Goal: Information Seeking & Learning: Learn about a topic

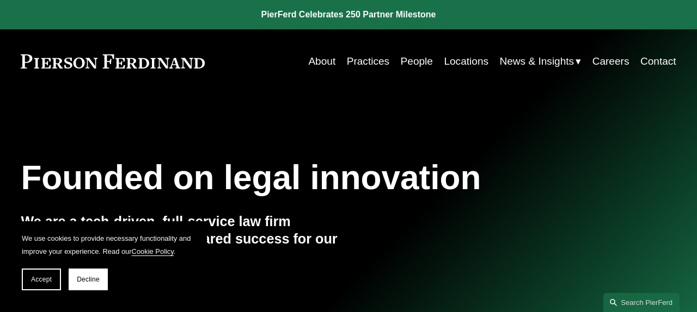
click at [322, 65] on link "About" at bounding box center [321, 61] width 27 height 21
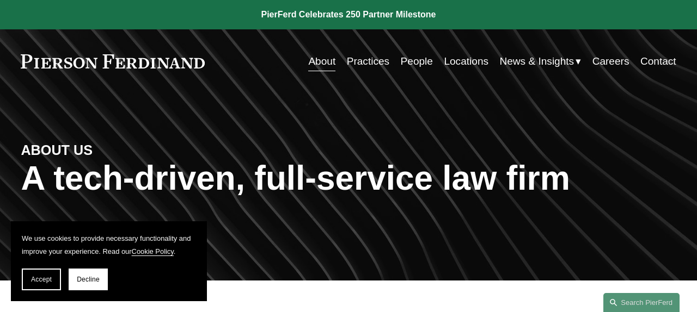
click at [421, 65] on link "People" at bounding box center [417, 61] width 32 height 21
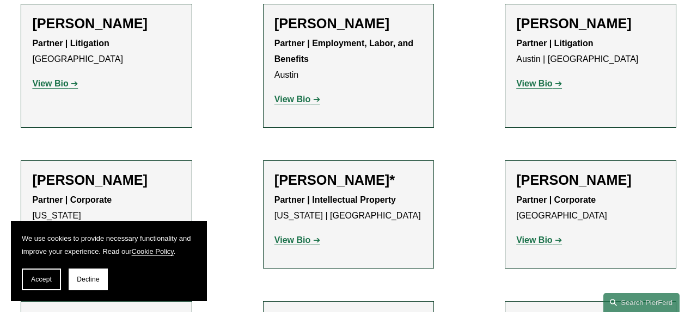
scroll to position [424, 0]
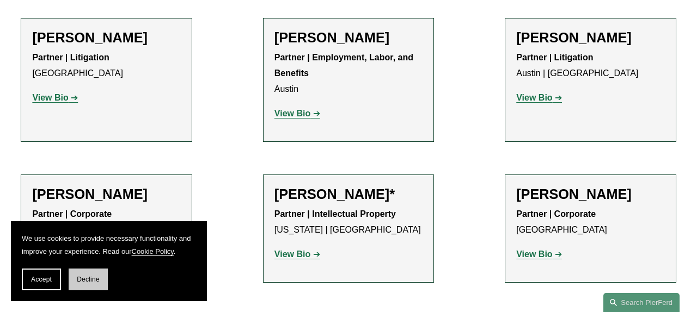
click at [88, 281] on span "Decline" at bounding box center [88, 280] width 23 height 8
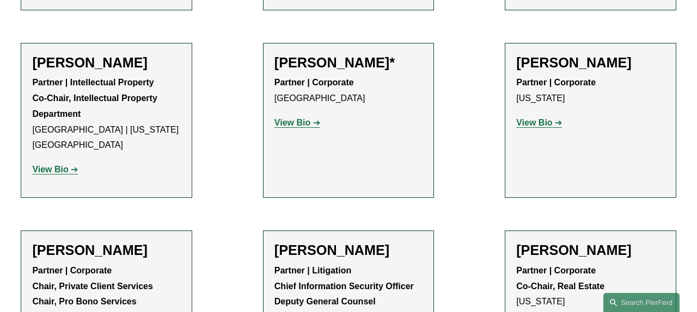
scroll to position [12207, 0]
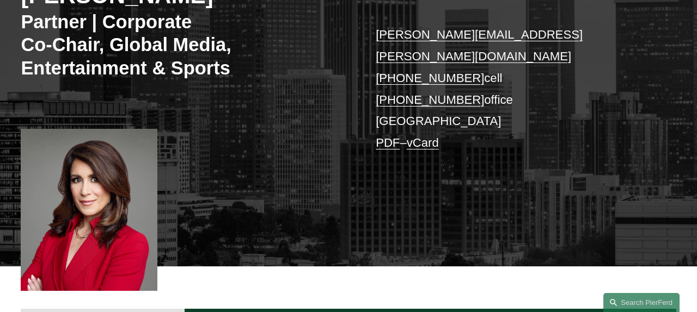
scroll to position [184, 0]
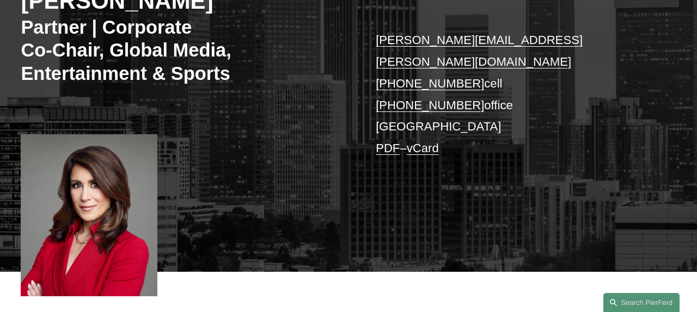
click at [94, 200] on div at bounding box center [89, 215] width 137 height 162
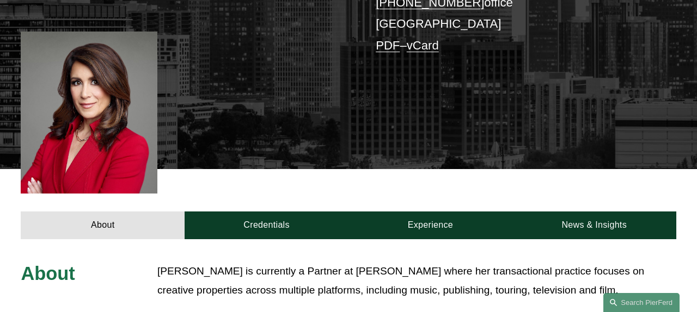
scroll to position [280, 0]
